Goal: Task Accomplishment & Management: Manage account settings

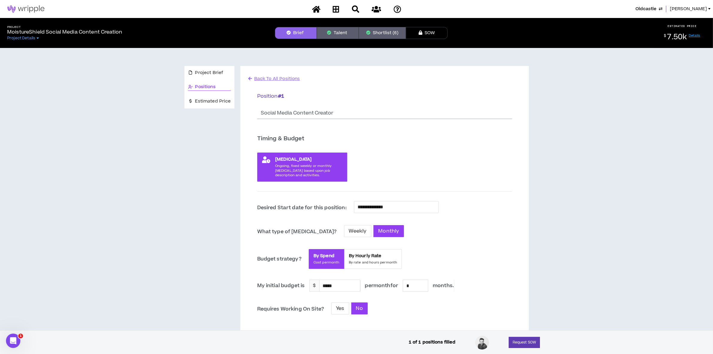
click at [690, 7] on span "[PERSON_NAME]" at bounding box center [688, 9] width 37 height 7
click at [684, 8] on span "[PERSON_NAME]" at bounding box center [688, 9] width 37 height 7
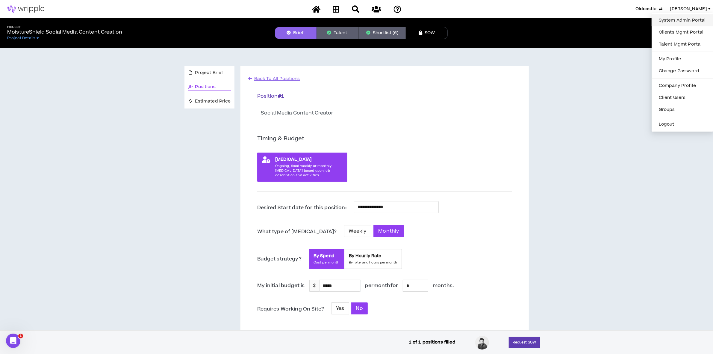
click at [666, 18] on link "System Admin Portal" at bounding box center [683, 20] width 54 height 9
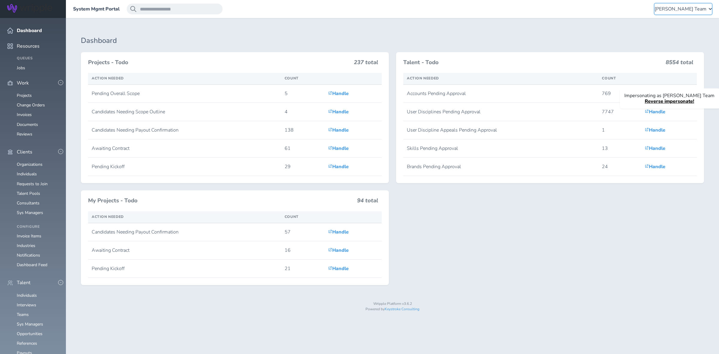
click at [670, 11] on span "[PERSON_NAME] Team" at bounding box center [681, 8] width 52 height 5
click at [666, 30] on link "Client Consultant Portal" at bounding box center [681, 37] width 59 height 18
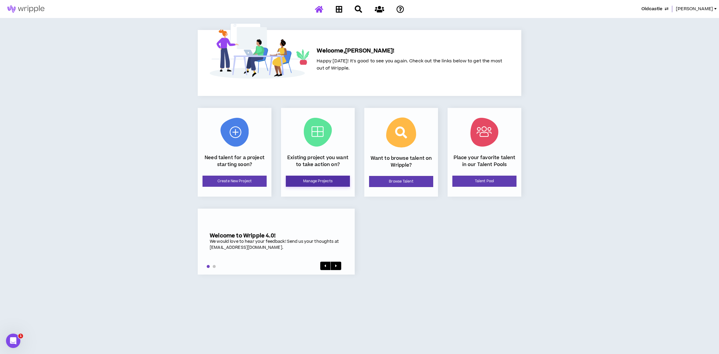
click at [309, 184] on link "Manage Projects" at bounding box center [318, 181] width 64 height 11
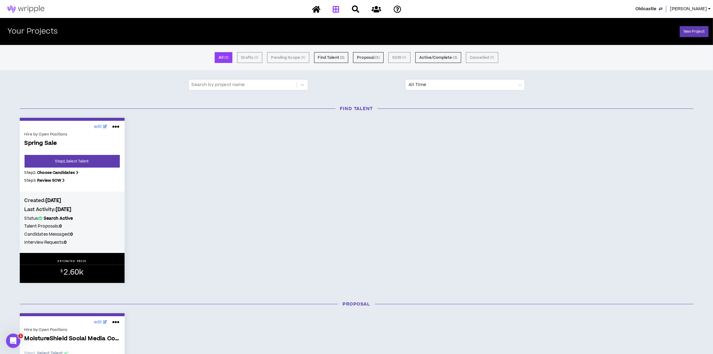
click at [653, 7] on span "Oldcastle" at bounding box center [646, 9] width 21 height 7
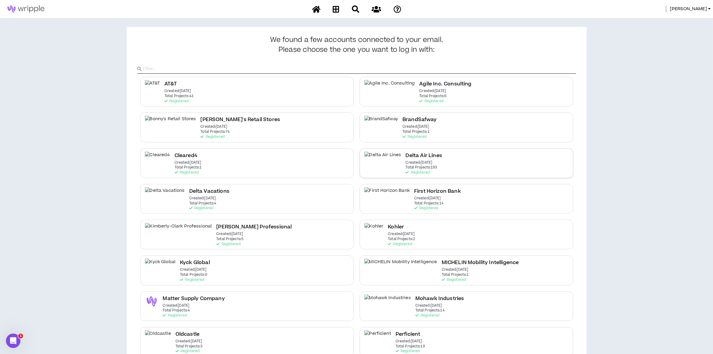
click at [406, 163] on p "Created: [DATE]" at bounding box center [419, 163] width 27 height 4
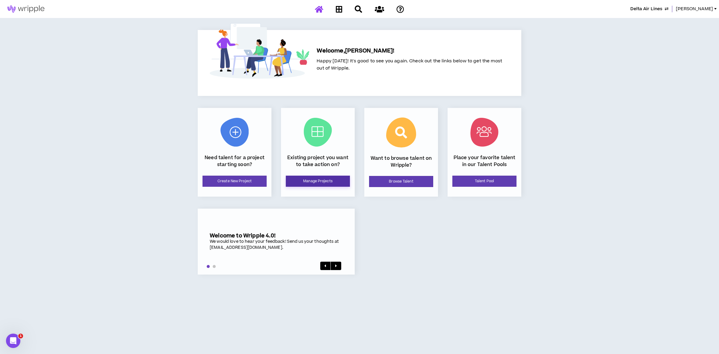
click at [312, 178] on link "Manage Projects" at bounding box center [318, 181] width 64 height 11
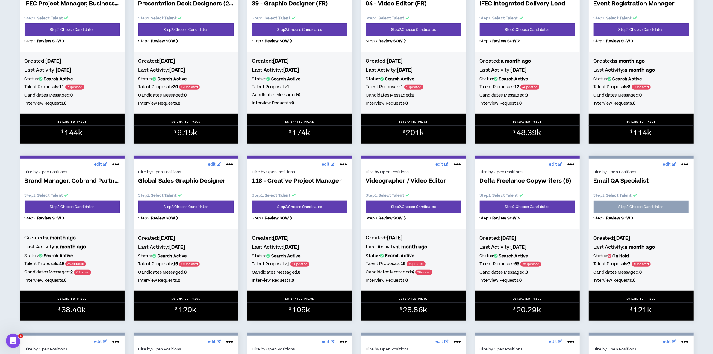
scroll to position [337, 0]
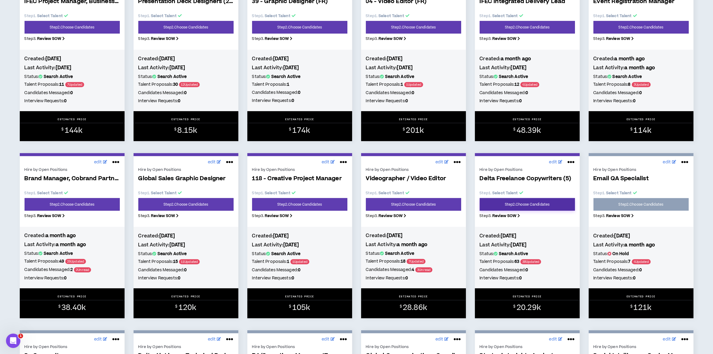
click at [520, 208] on link "Step 2 . Choose Candidates" at bounding box center [527, 204] width 95 height 13
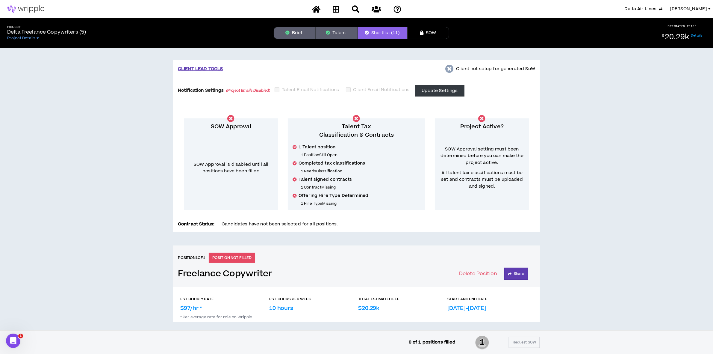
click at [299, 29] on button "Brief" at bounding box center [295, 33] width 42 height 12
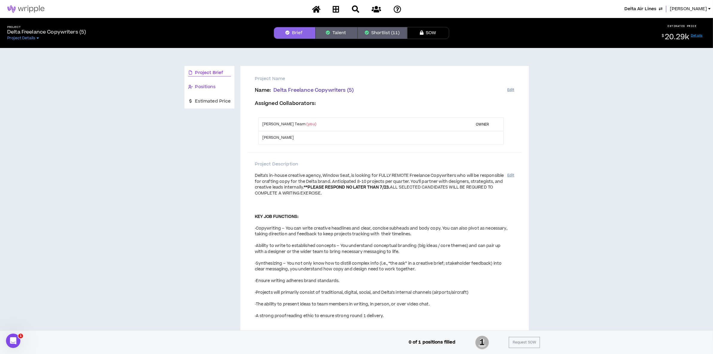
click at [217, 86] on div "Positions" at bounding box center [209, 87] width 43 height 7
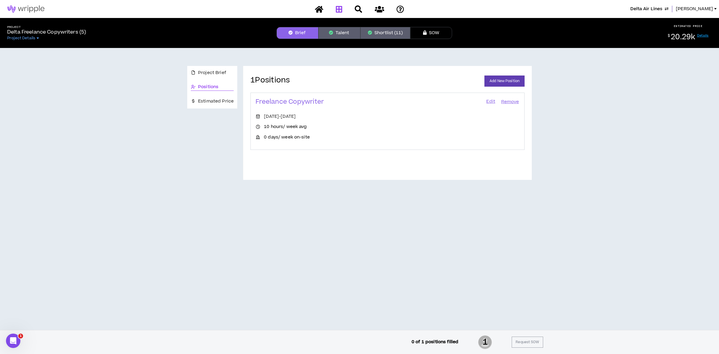
click at [336, 4] on link at bounding box center [339, 9] width 10 height 10
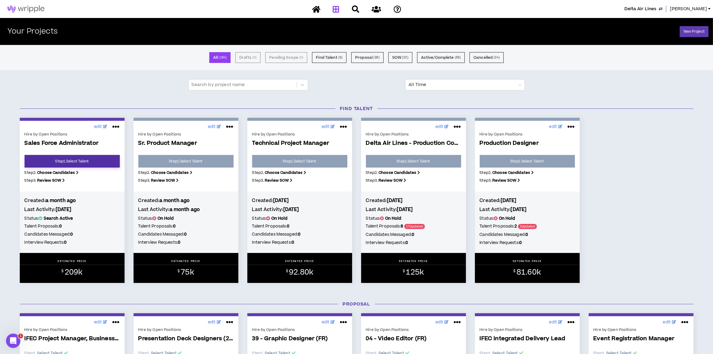
click at [73, 163] on link "Step 1 . Select Talent" at bounding box center [72, 161] width 95 height 13
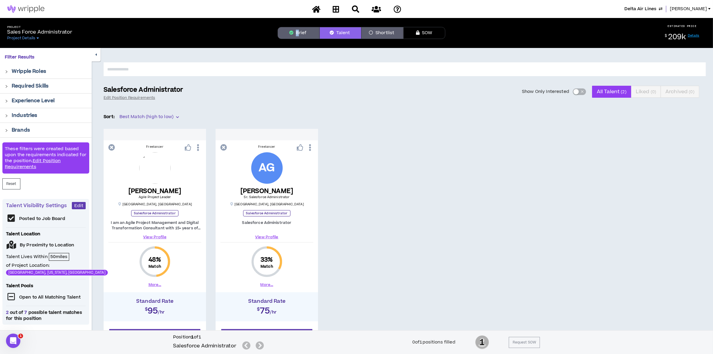
click at [297, 39] on div "Project Sales Force Administrator Project Details Brief Talent Shortlist SOW ES…" at bounding box center [356, 33] width 713 height 30
click at [295, 33] on button "Brief" at bounding box center [299, 33] width 42 height 12
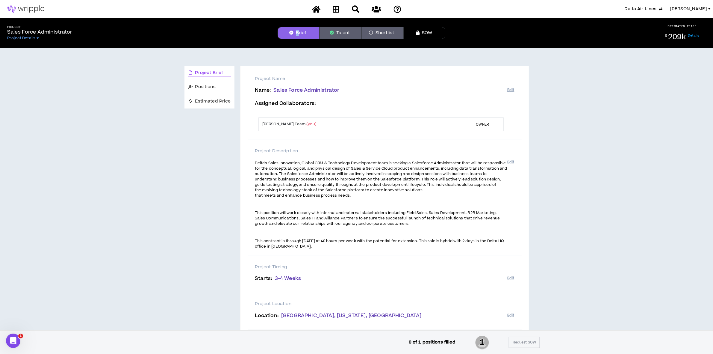
click at [335, 9] on icon at bounding box center [336, 8] width 7 height 7
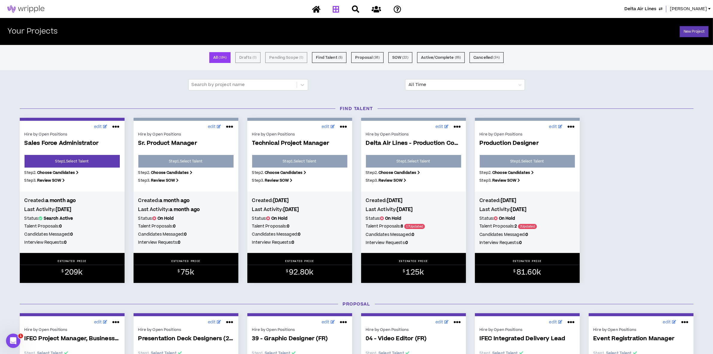
click at [694, 6] on span "[PERSON_NAME]" at bounding box center [688, 9] width 37 height 7
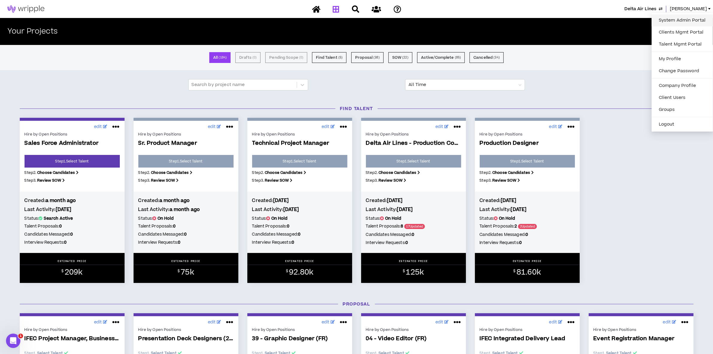
click at [667, 16] on link "System Admin Portal" at bounding box center [683, 20] width 54 height 9
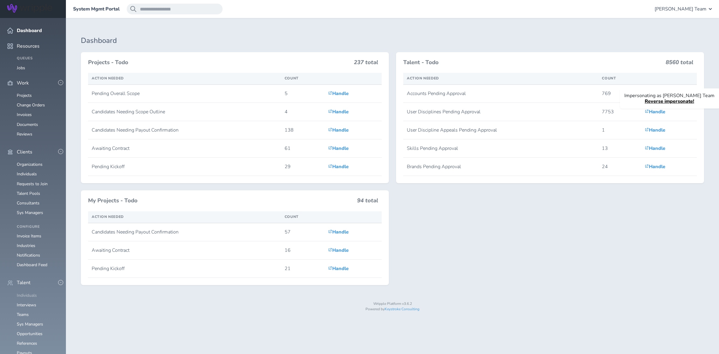
click at [22, 292] on link "Individuals" at bounding box center [27, 295] width 20 height 6
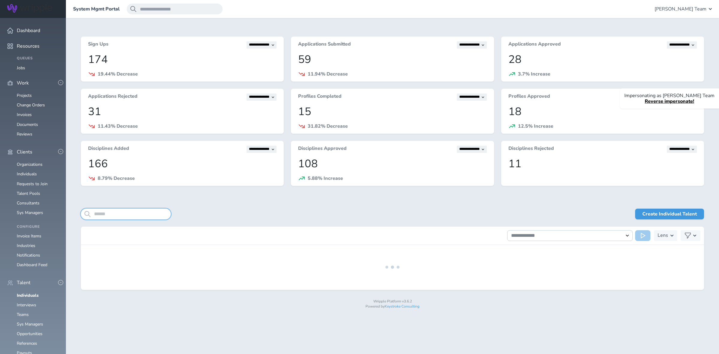
click at [123, 210] on input "search" at bounding box center [126, 214] width 90 height 11
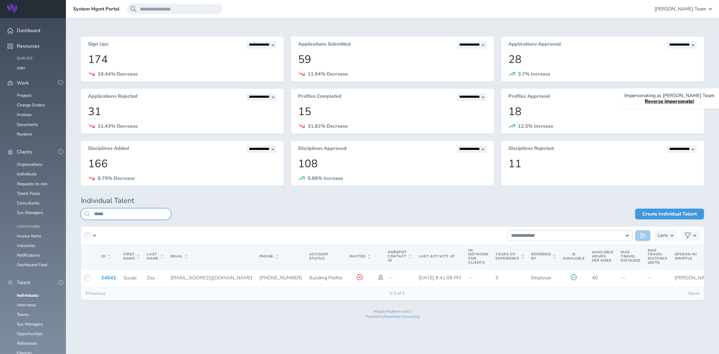
type input "*****"
click at [669, 9] on span "[PERSON_NAME] Team" at bounding box center [681, 8] width 52 height 5
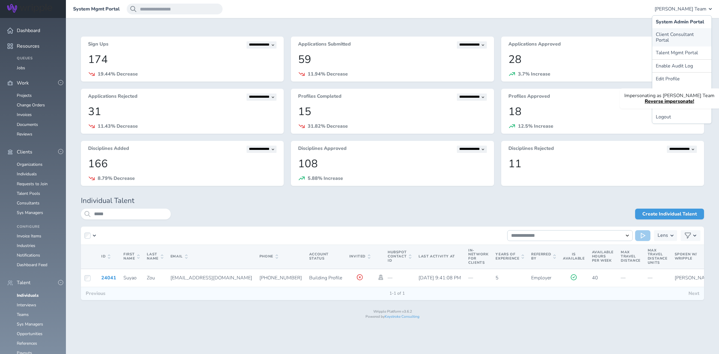
click at [667, 33] on link "Client Consultant Portal" at bounding box center [681, 37] width 59 height 18
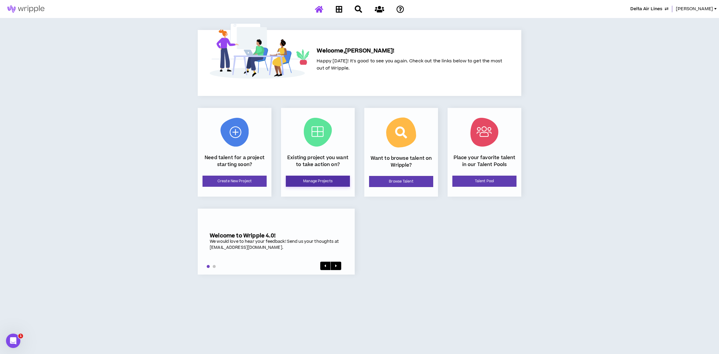
click at [324, 177] on link "Manage Projects" at bounding box center [318, 181] width 64 height 11
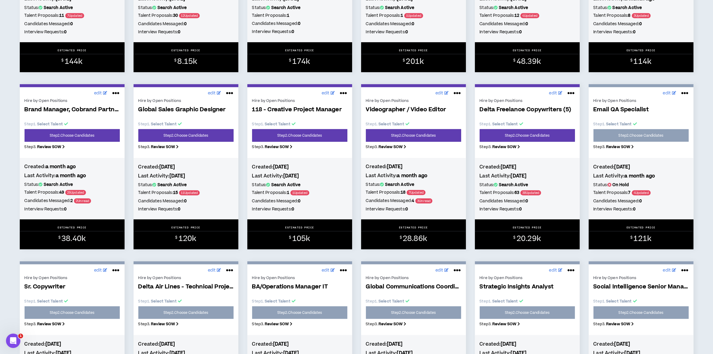
scroll to position [487, 0]
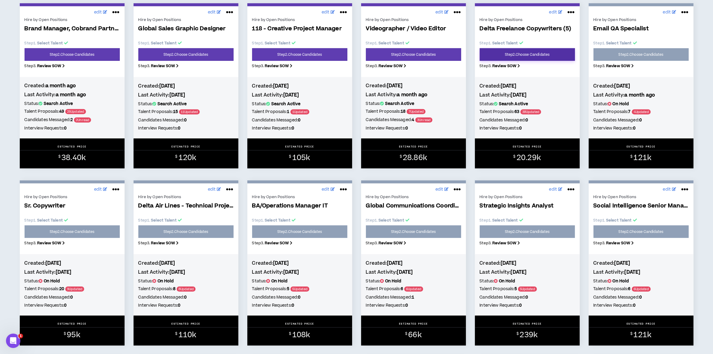
click at [517, 58] on link "Step 2 . Choose Candidates" at bounding box center [527, 54] width 95 height 13
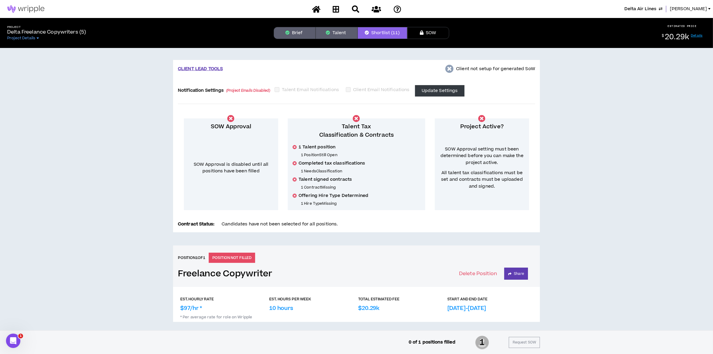
click at [694, 5] on div "Delta Air Lines Lauren-Bridget" at bounding box center [356, 9] width 713 height 18
click at [690, 11] on span "[PERSON_NAME]" at bounding box center [688, 9] width 37 height 7
click at [337, 10] on icon at bounding box center [336, 8] width 7 height 7
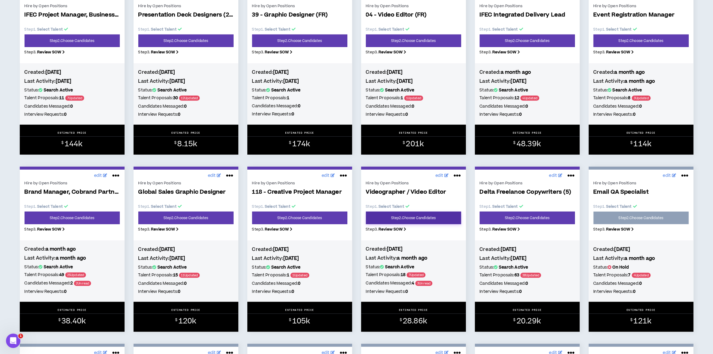
scroll to position [150, 0]
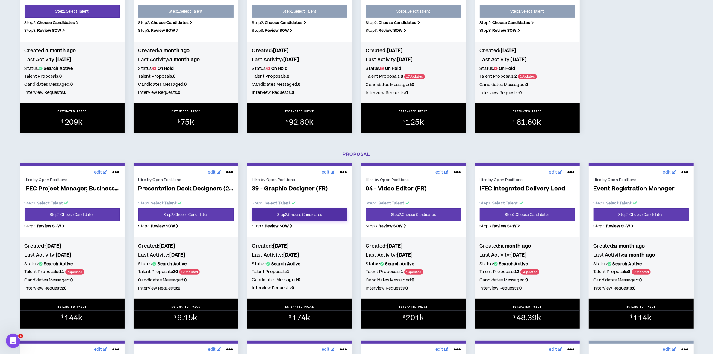
click at [316, 212] on link "Step 2 . Choose Candidates" at bounding box center [299, 214] width 95 height 13
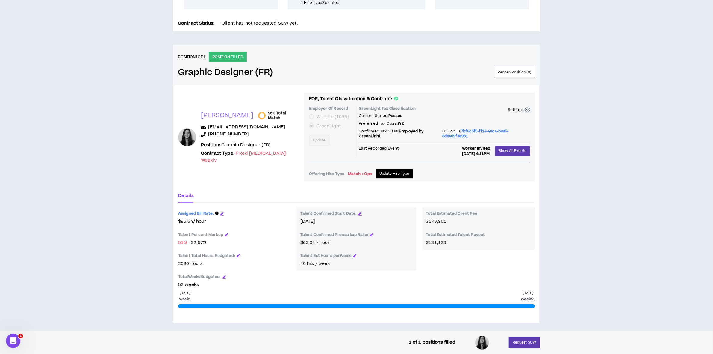
scroll to position [213, 0]
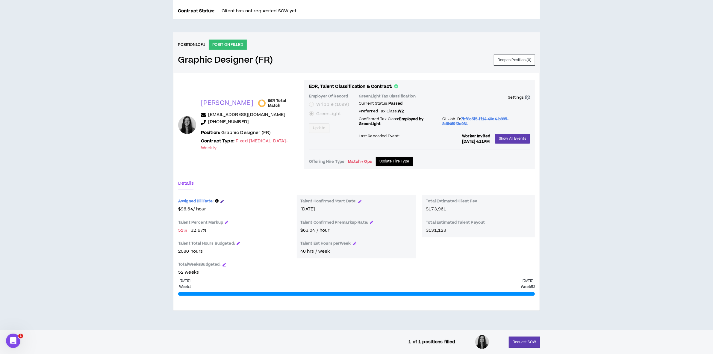
click at [222, 200] on icon "button" at bounding box center [222, 201] width 3 height 3
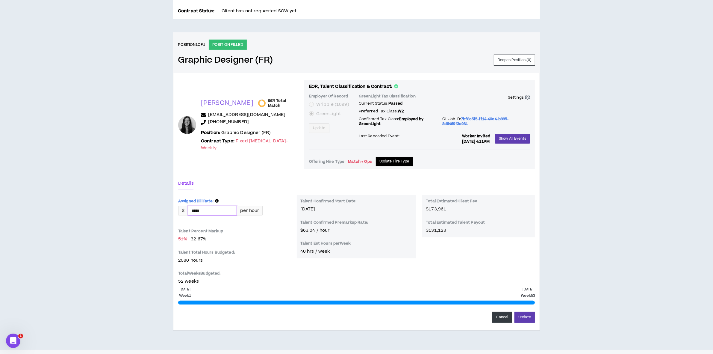
drag, startPoint x: 222, startPoint y: 209, endPoint x: 77, endPoint y: 209, distance: 145.0
click at [86, 209] on div "CLIENT LEAD TOOLS Client not setup for generated SoW Notification Settings (Pro…" at bounding box center [356, 92] width 713 height 515
type input "*****"
click at [544, 232] on div "CLIENT LEAD TOOLS Client not setup for generated SoW Notification Settings (Pro…" at bounding box center [356, 92] width 713 height 515
click at [524, 318] on button "Update" at bounding box center [525, 317] width 20 height 11
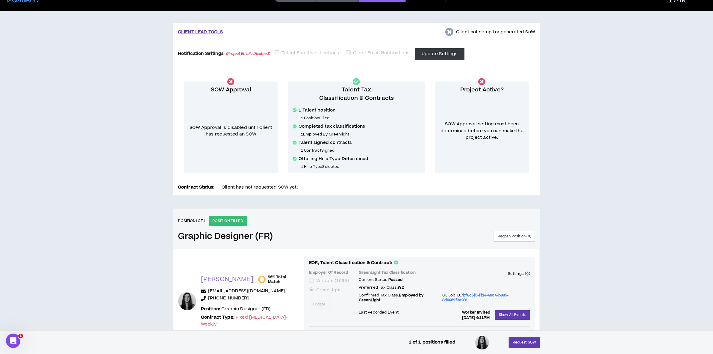
scroll to position [0, 0]
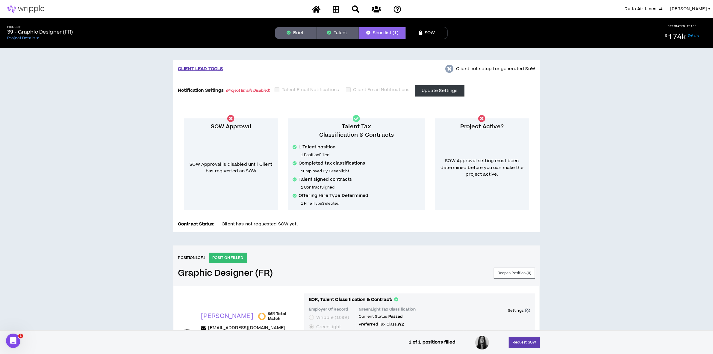
drag, startPoint x: 682, startPoint y: 8, endPoint x: 682, endPoint y: 19, distance: 11.4
click at [682, 8] on span "[PERSON_NAME]" at bounding box center [688, 9] width 37 height 7
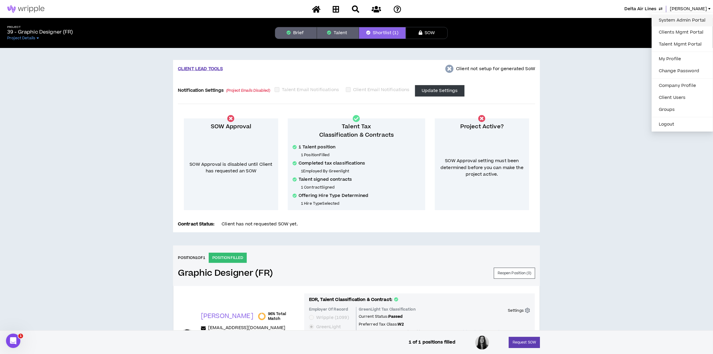
click at [672, 20] on link "System Admin Portal" at bounding box center [683, 20] width 54 height 9
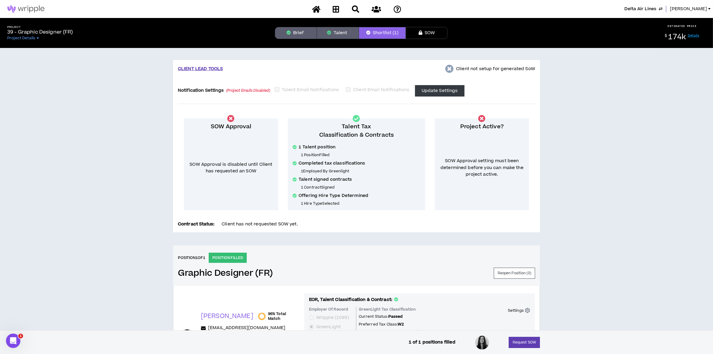
click at [327, 33] on button "Talent" at bounding box center [338, 33] width 42 height 12
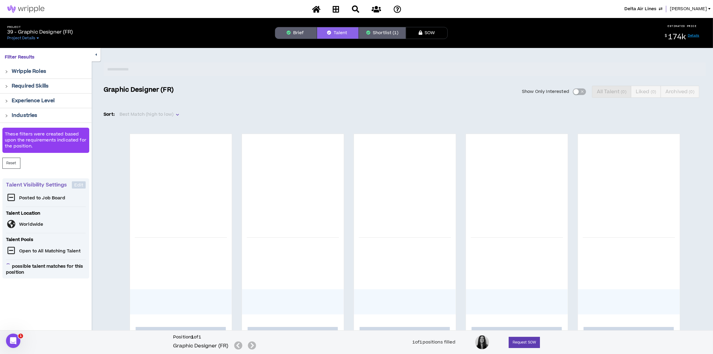
click at [302, 33] on button "Brief" at bounding box center [296, 33] width 42 height 12
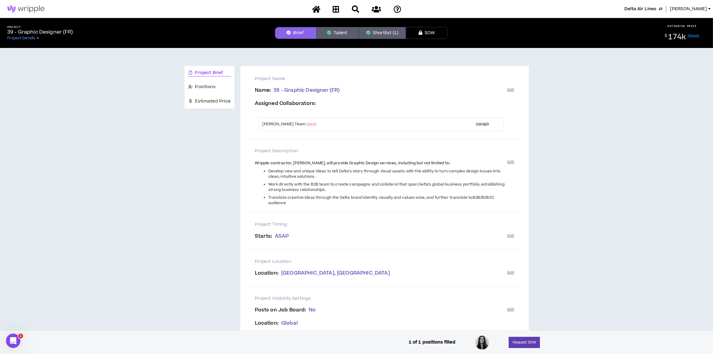
click at [384, 31] on button "Shortlist (1)" at bounding box center [382, 33] width 47 height 12
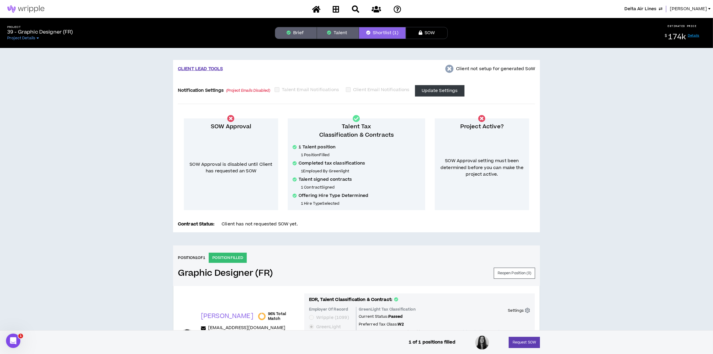
click at [676, 9] on span "[PERSON_NAME]" at bounding box center [688, 9] width 37 height 7
click at [643, 10] on span "Delta Air Lines" at bounding box center [641, 9] width 32 height 7
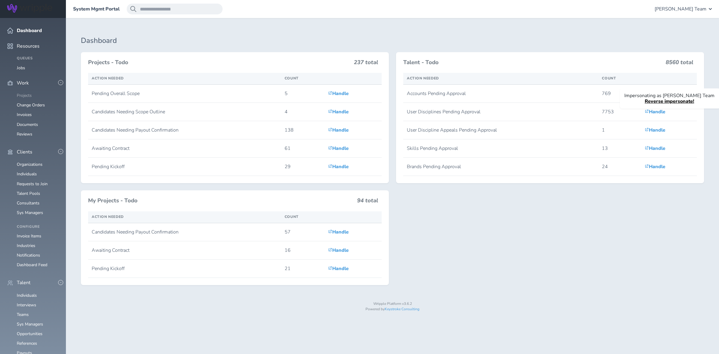
click at [22, 93] on link "Projects" at bounding box center [24, 96] width 15 height 6
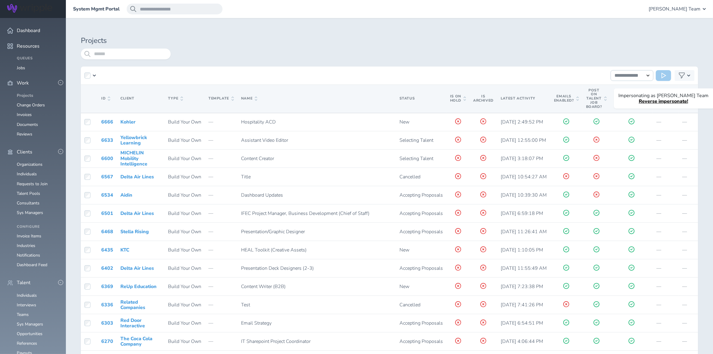
click at [26, 93] on link "Projects" at bounding box center [25, 96] width 16 height 6
click at [102, 58] on input "search" at bounding box center [126, 54] width 90 height 11
type input "****"
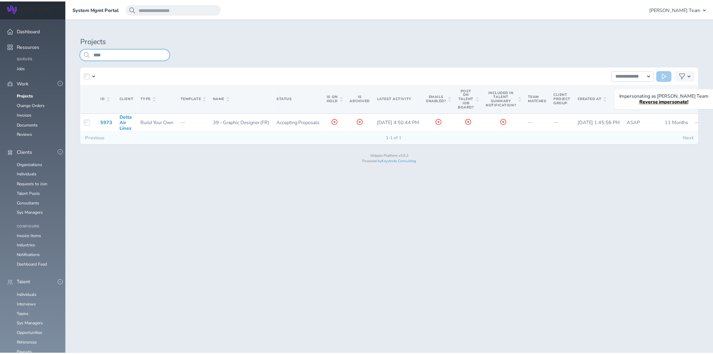
scroll to position [0, 137]
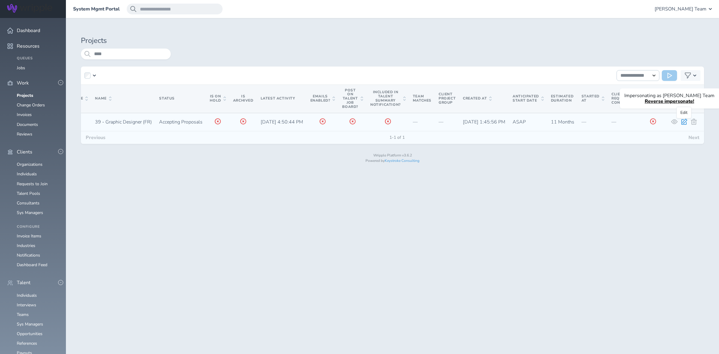
click at [685, 121] on icon at bounding box center [684, 122] width 6 height 6
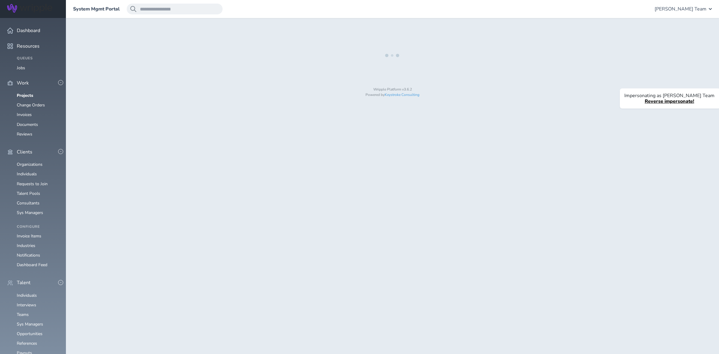
select select "*"
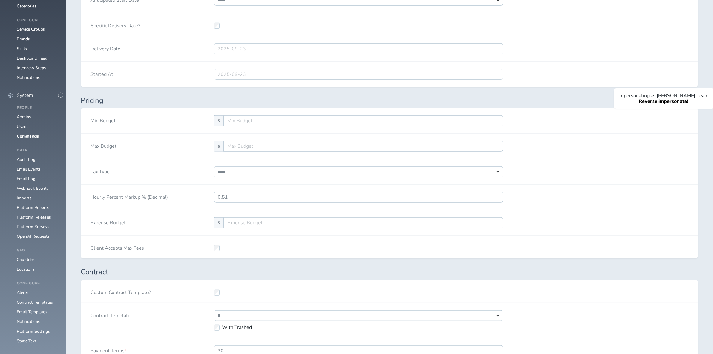
scroll to position [524, 0]
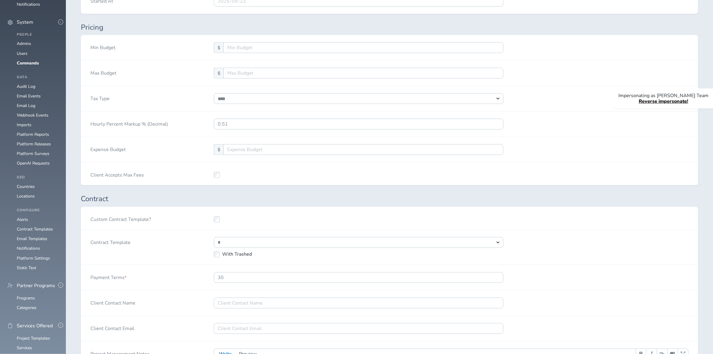
select select "***"
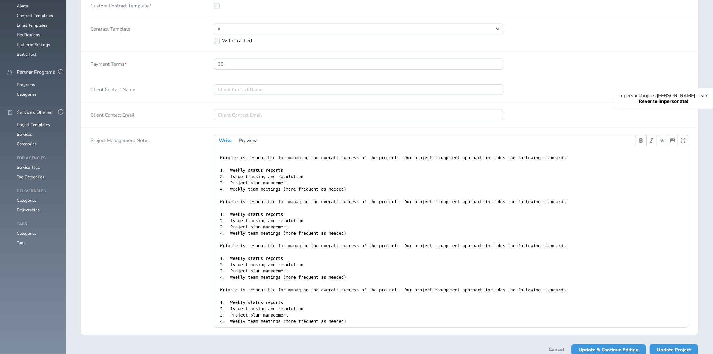
scroll to position [777, 0]
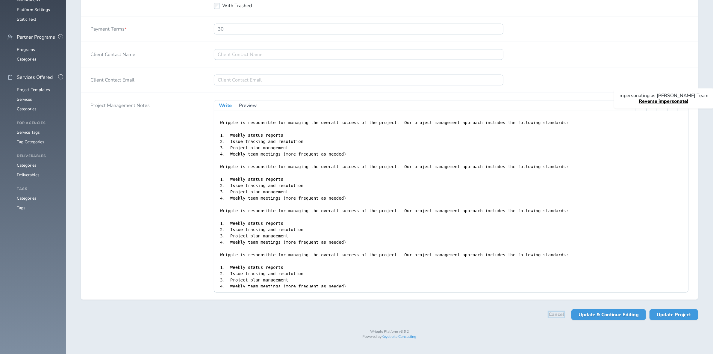
click at [553, 317] on link "Cancel" at bounding box center [557, 314] width 16 height 5
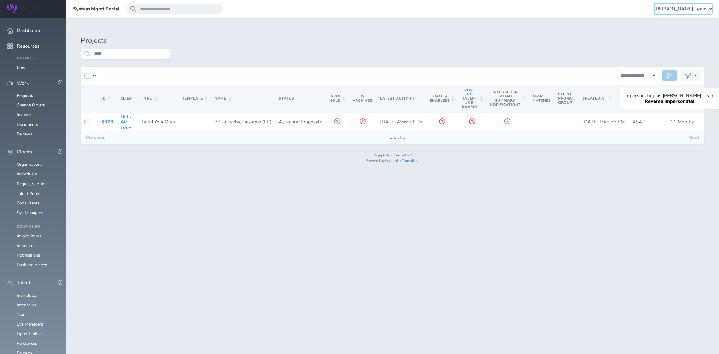
click at [673, 7] on span "[PERSON_NAME] Team" at bounding box center [681, 8] width 52 height 5
click at [670, 34] on link "Client Consultant Portal" at bounding box center [681, 37] width 59 height 18
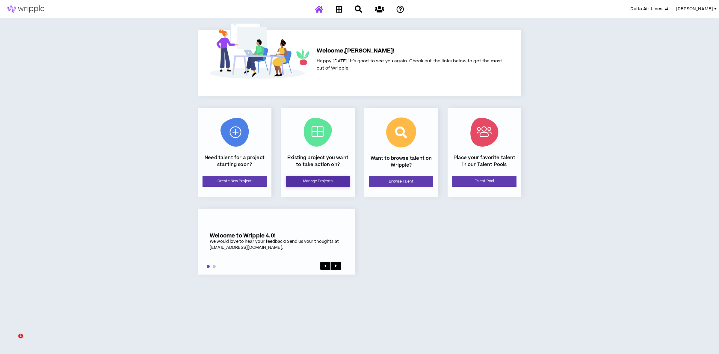
click at [325, 176] on link "Manage Projects" at bounding box center [318, 181] width 64 height 11
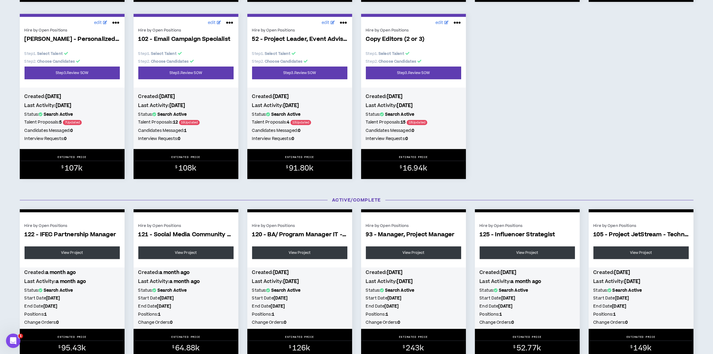
scroll to position [2135, 0]
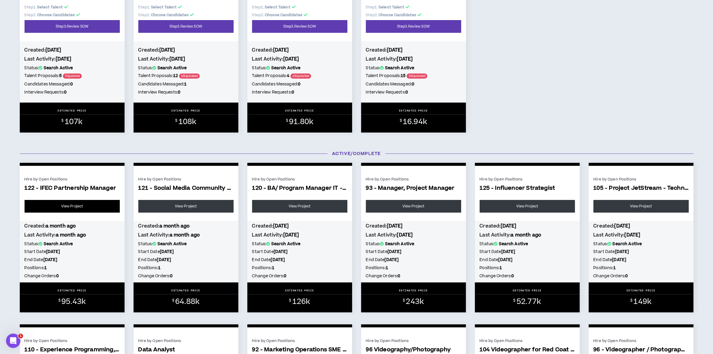
click at [76, 212] on link "View Project" at bounding box center [72, 206] width 95 height 13
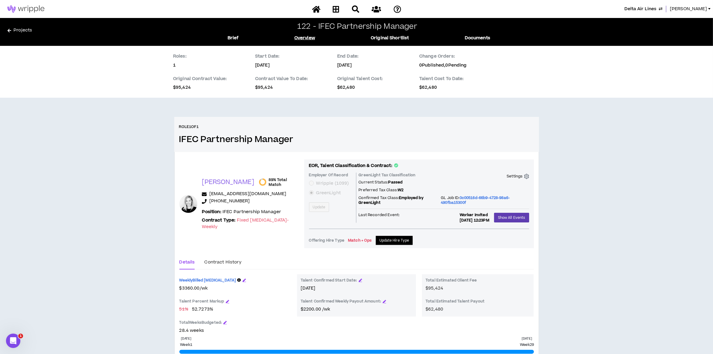
click at [650, 7] on span "Delta Air Lines" at bounding box center [641, 9] width 32 height 7
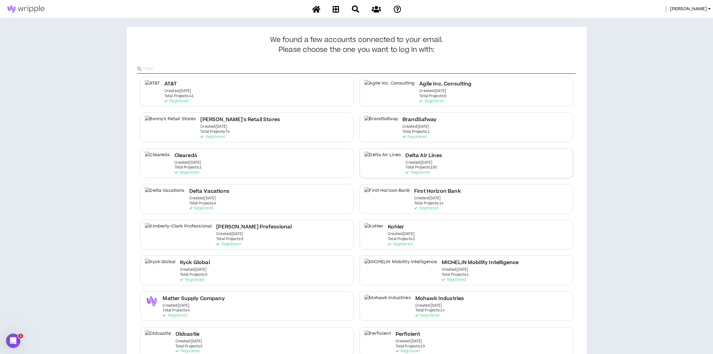
click at [406, 161] on p "Created: Dec 7 2020" at bounding box center [419, 163] width 27 height 4
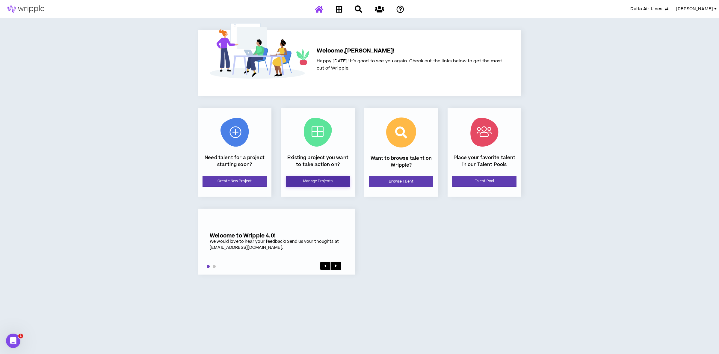
click at [314, 180] on link "Manage Projects" at bounding box center [318, 181] width 64 height 11
